Goal: Task Accomplishment & Management: Use online tool/utility

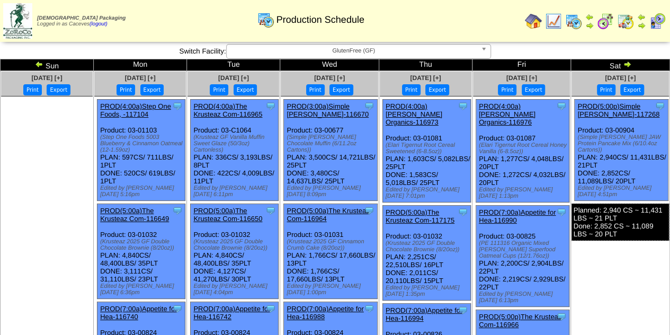
click at [628, 63] on img at bounding box center [627, 64] width 8 height 8
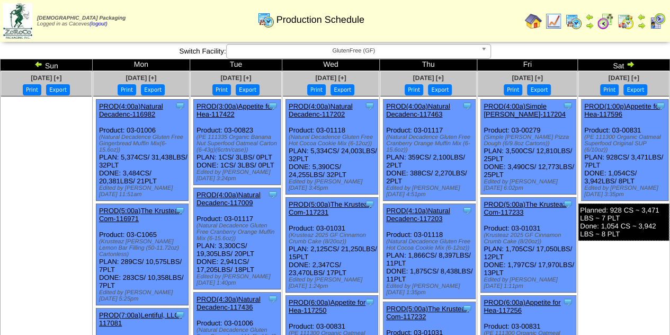
click at [630, 62] on img at bounding box center [630, 64] width 8 height 8
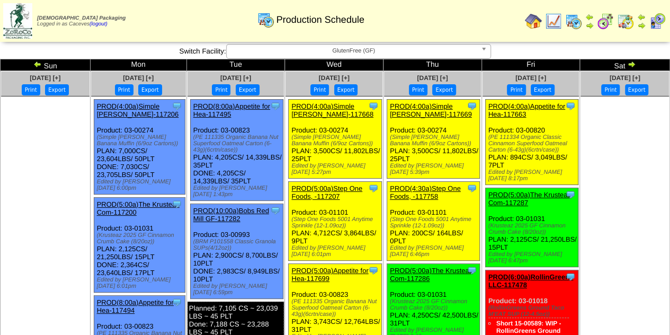
drag, startPoint x: 318, startPoint y: 306, endPoint x: 285, endPoint y: 292, distance: 35.9
click at [289, 292] on div "Clone Item PROD(5:00a)Appetite for Hea-117699 Appetite for Healthy Living Sched…" at bounding box center [335, 306] width 93 height 85
copy div "(PE 111335 Organic Banana Nut Superfood Oatmeal Carton (6-43g)(6crtn/case)"
drag, startPoint x: 339, startPoint y: 222, endPoint x: 286, endPoint y: 212, distance: 54.5
click at [289, 212] on div "Clone Item PROD(5:00a)Step One Foods, -117207 Step One Foods, LLC ScheduleID: 1…" at bounding box center [335, 221] width 93 height 79
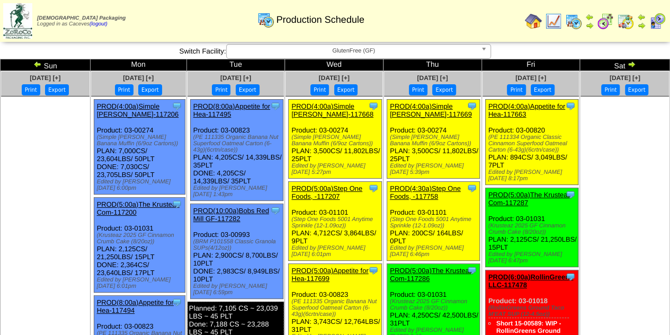
copy div "(Step One Foods 5001 Anytime Sprinkle (12-1.09oz)"
